Goal: Task Accomplishment & Management: Use online tool/utility

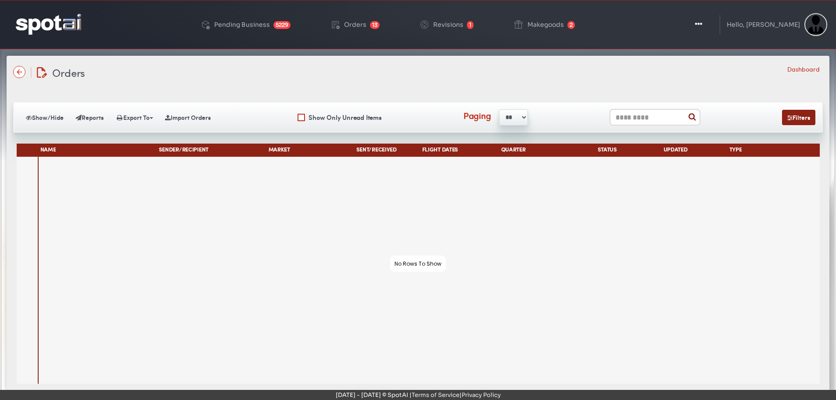
click at [343, 79] on div "Orders Orders/Revisions/Avails/Makegoods Dashboard" at bounding box center [418, 72] width 810 height 15
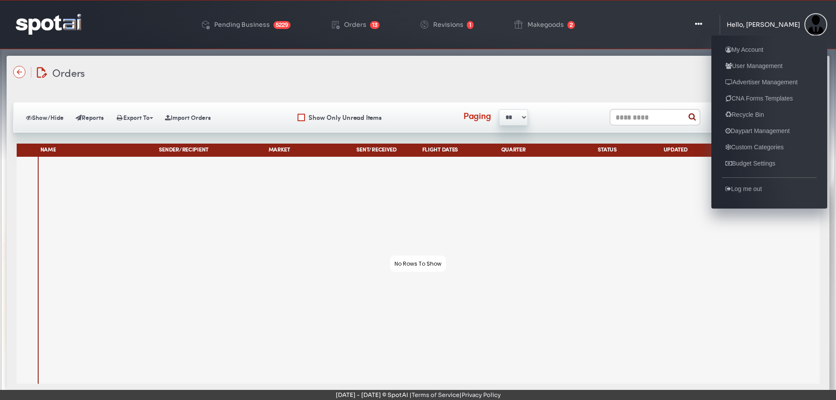
click at [785, 25] on div "Hello, [PERSON_NAME]" at bounding box center [763, 25] width 73 height 6
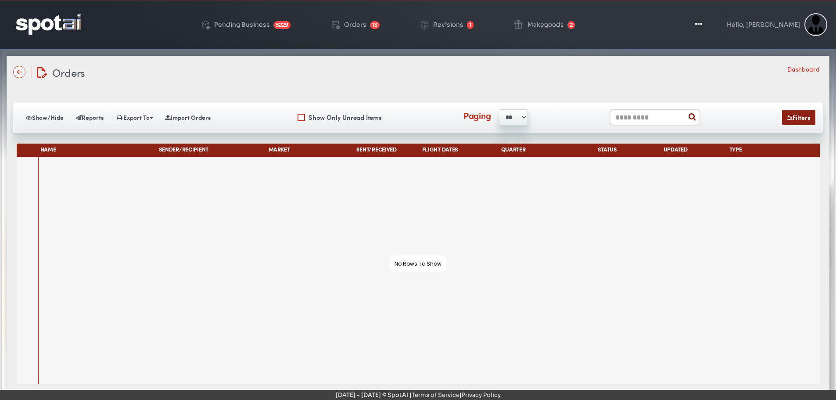
click at [567, 260] on div at bounding box center [429, 270] width 781 height 227
click at [20, 68] on img at bounding box center [19, 72] width 12 height 12
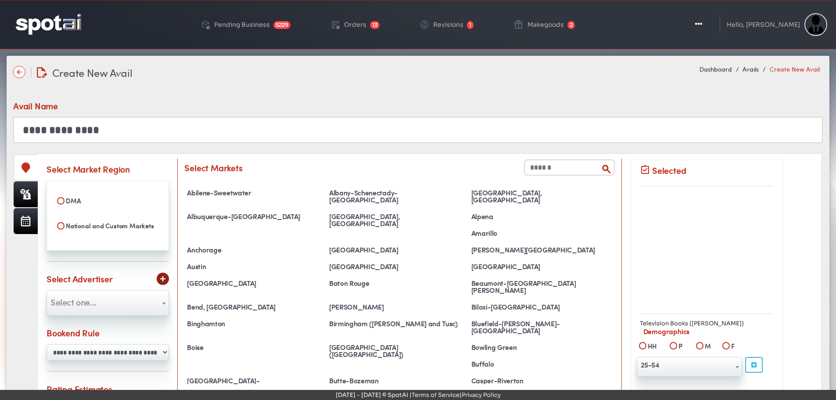
select select "**********"
select select
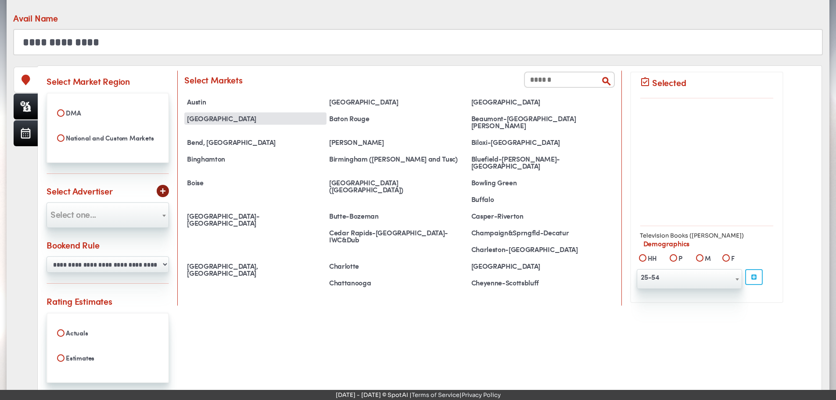
scroll to position [88, 0]
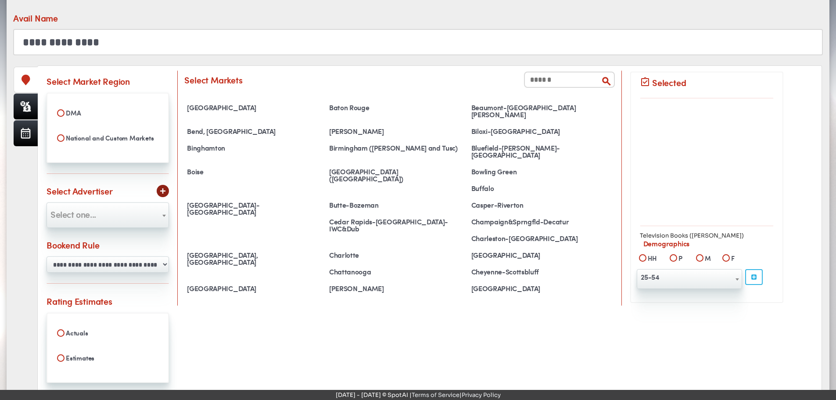
click at [106, 208] on span "Select one..." at bounding box center [108, 214] width 122 height 14
click at [167, 187] on div "ADD NEW" at bounding box center [163, 191] width 12 height 12
click at [103, 216] on span "Select one..." at bounding box center [108, 214] width 122 height 14
click at [95, 233] on li "No results found" at bounding box center [108, 235] width 122 height 19
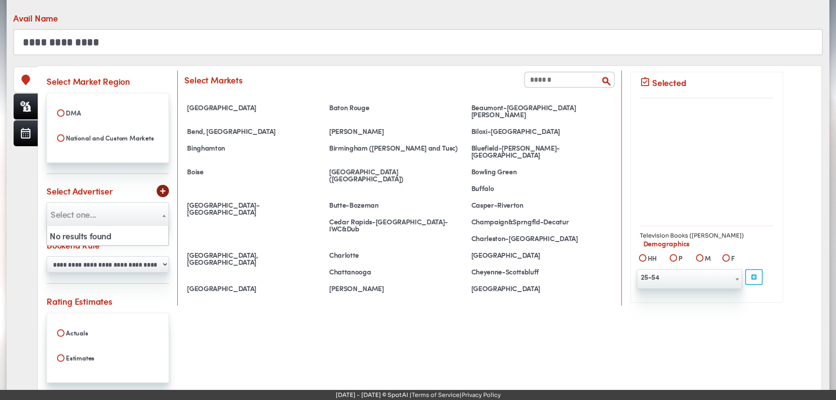
click at [107, 207] on span "Select one..." at bounding box center [108, 214] width 122 height 14
click at [161, 186] on div "ADD NEW" at bounding box center [162, 184] width 26 height 10
click at [165, 187] on div "ADD NEW" at bounding box center [162, 184] width 26 height 10
click at [166, 189] on div "ADD NEW" at bounding box center [163, 191] width 12 height 12
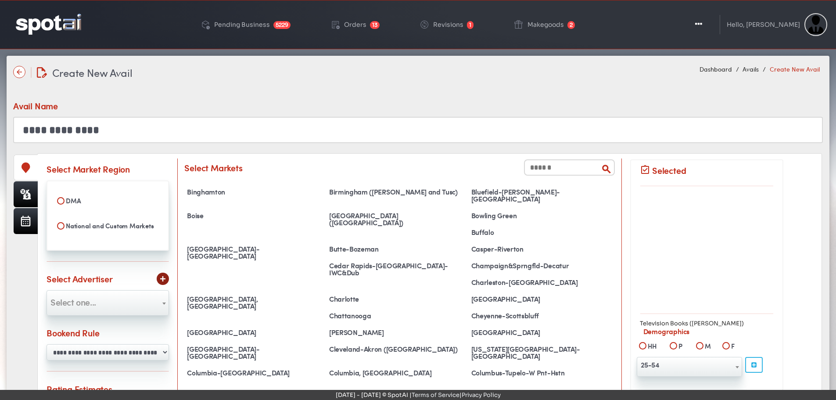
scroll to position [0, 0]
